Goal: Entertainment & Leisure: Consume media (video, audio)

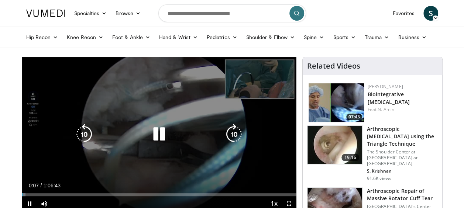
click at [157, 129] on icon "Video Player" at bounding box center [159, 134] width 21 height 21
click at [160, 130] on icon "Video Player" at bounding box center [159, 134] width 21 height 21
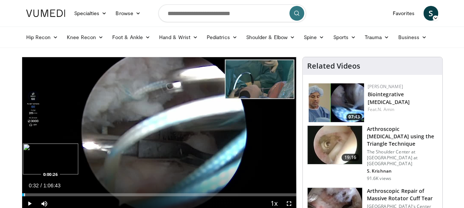
click at [24, 194] on div "Progress Bar" at bounding box center [24, 195] width 1 height 3
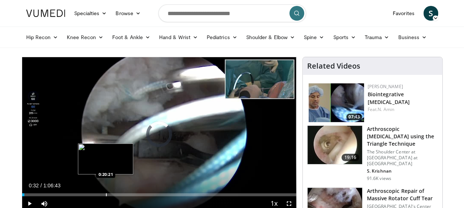
drag, startPoint x: 24, startPoint y: 194, endPoint x: 106, endPoint y: 195, distance: 82.0
click at [106, 195] on div "Progress Bar" at bounding box center [106, 195] width 1 height 3
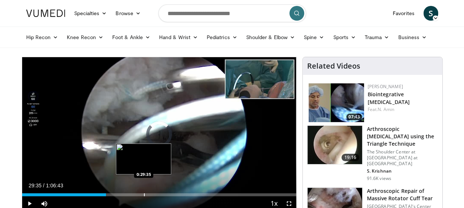
click at [144, 195] on div "Progress Bar" at bounding box center [144, 195] width 1 height 3
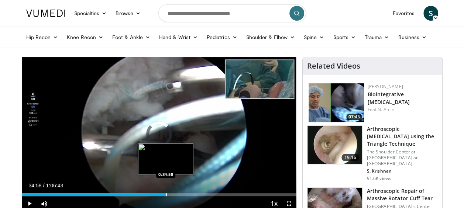
click at [166, 195] on div "Progress Bar" at bounding box center [166, 195] width 1 height 3
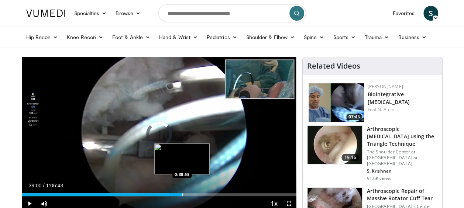
click at [183, 195] on div "Progress Bar" at bounding box center [183, 195] width 1 height 3
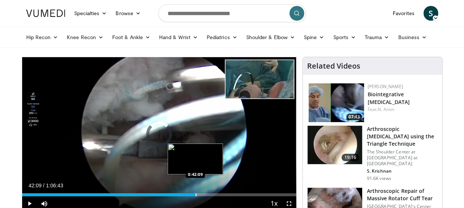
click at [196, 194] on div "Progress Bar" at bounding box center [196, 195] width 1 height 3
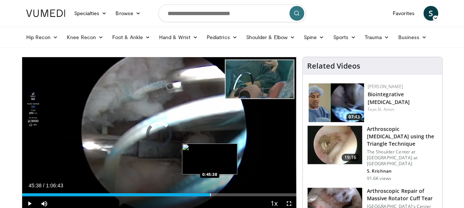
click at [210, 192] on div "Loaded : 64.19% 0:45:38 0:45:38" at bounding box center [159, 193] width 275 height 7
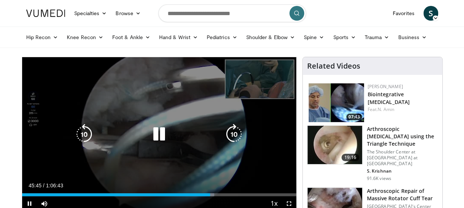
click at [177, 104] on div "10 seconds Tap to unmute" at bounding box center [159, 134] width 275 height 154
